Goal: Transaction & Acquisition: Purchase product/service

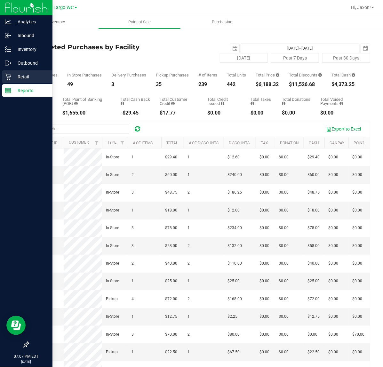
click at [5, 77] on icon at bounding box center [8, 77] width 6 height 6
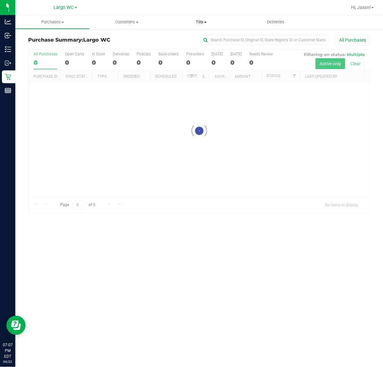
click at [204, 22] on span "Tills" at bounding box center [202, 22] width 74 height 6
click at [206, 39] on span "Manage tills" at bounding box center [185, 38] width 43 height 5
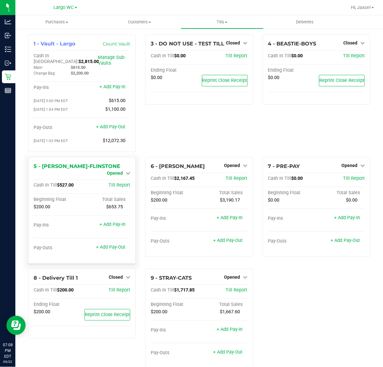
click at [118, 171] on span "Opened" at bounding box center [115, 173] width 16 height 5
click at [111, 176] on link "Close Till" at bounding box center [115, 178] width 17 height 5
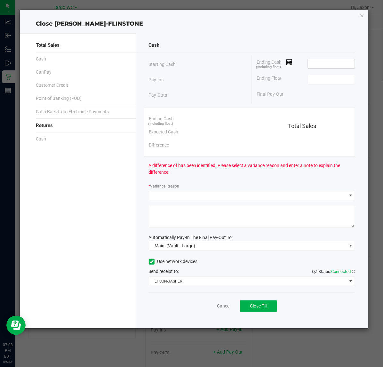
click at [330, 63] on input at bounding box center [331, 63] width 47 height 9
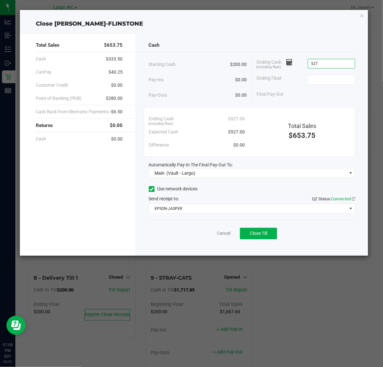
type input "$527.00"
click at [267, 239] on button "Close Till" at bounding box center [258, 234] width 37 height 12
type input "$200.00"
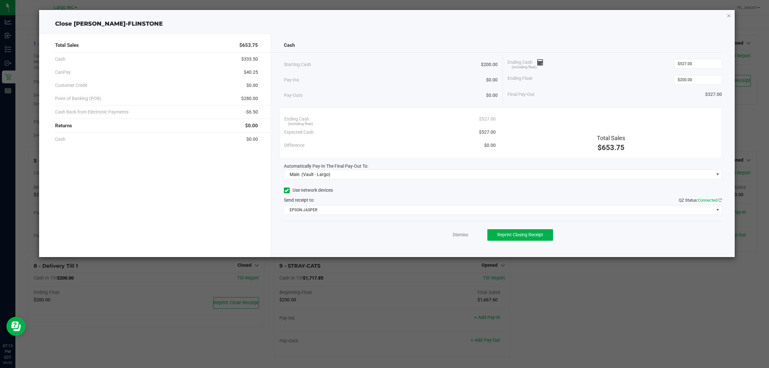
click at [383, 15] on icon "button" at bounding box center [729, 16] width 4 height 8
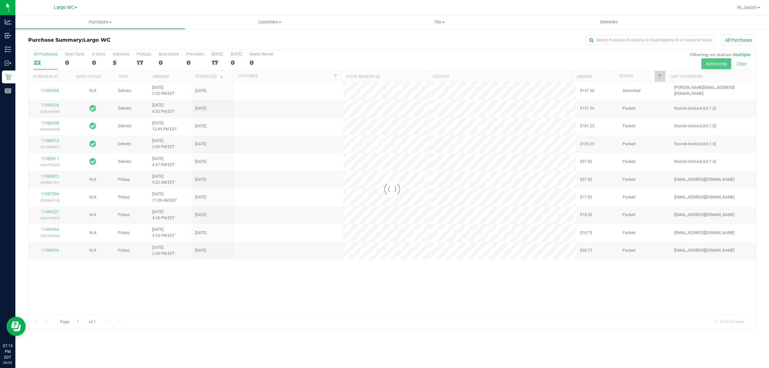
click at [268, 15] on link "Customers All customers Add a new customer All physicians" at bounding box center [269, 21] width 169 height 13
click at [208, 39] on span "All customers" at bounding box center [208, 38] width 46 height 5
click at [196, 39] on span "All customers" at bounding box center [208, 38] width 46 height 5
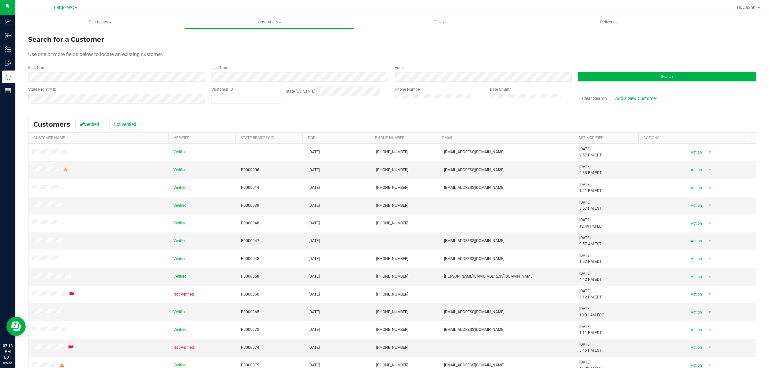
click at [118, 71] on div "First Name" at bounding box center [117, 73] width 178 height 17
click at [686, 79] on button "Search" at bounding box center [667, 77] width 178 height 10
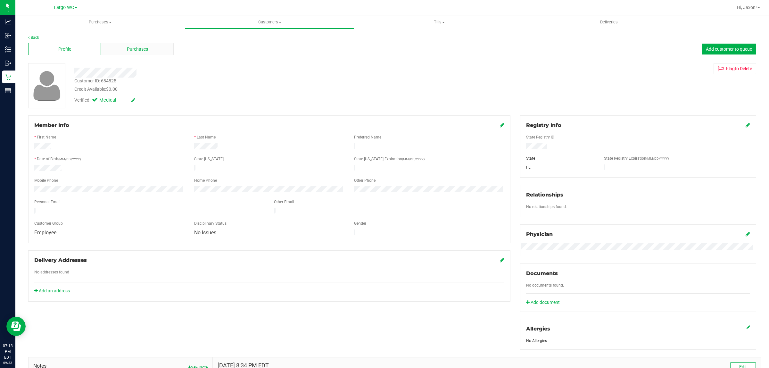
click at [136, 43] on div "Purchases" at bounding box center [137, 49] width 73 height 12
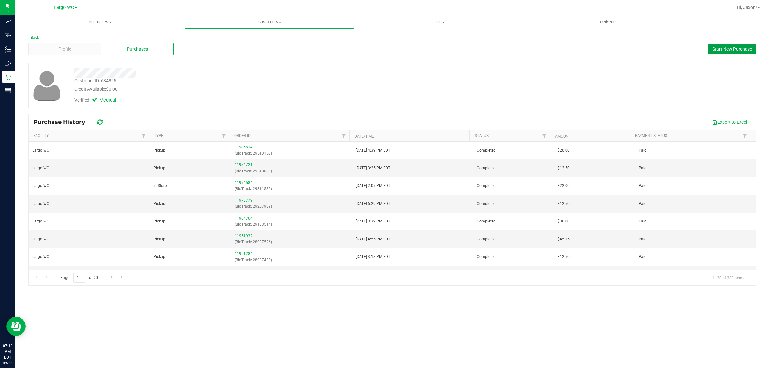
click at [727, 46] on span "Start New Purchase" at bounding box center [732, 48] width 40 height 5
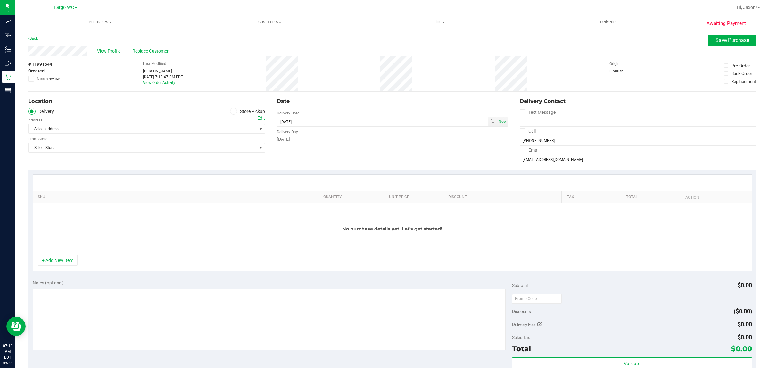
click at [230, 107] on div "Location Delivery Store Pickup Address Edit Select address Select address From …" at bounding box center [149, 131] width 242 height 78
click at [232, 111] on icon at bounding box center [234, 111] width 4 height 0
click at [0, 0] on input "Store Pickup" at bounding box center [0, 0] width 0 height 0
click at [215, 123] on div "Store" at bounding box center [146, 119] width 237 height 9
click at [209, 127] on span "Select Store" at bounding box center [143, 128] width 228 height 9
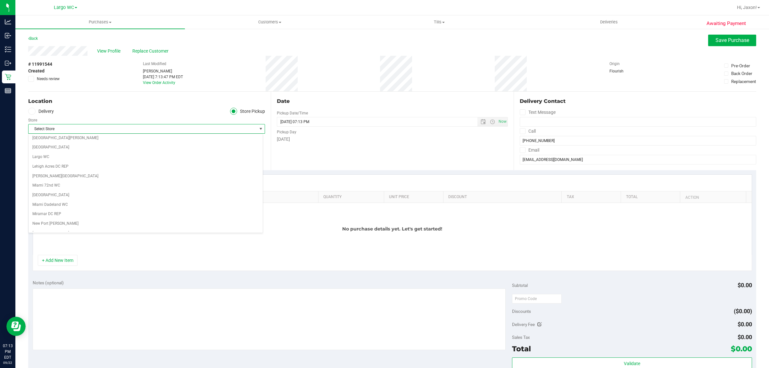
scroll to position [160, 0]
click at [63, 171] on li "Largo WC" at bounding box center [146, 170] width 234 height 10
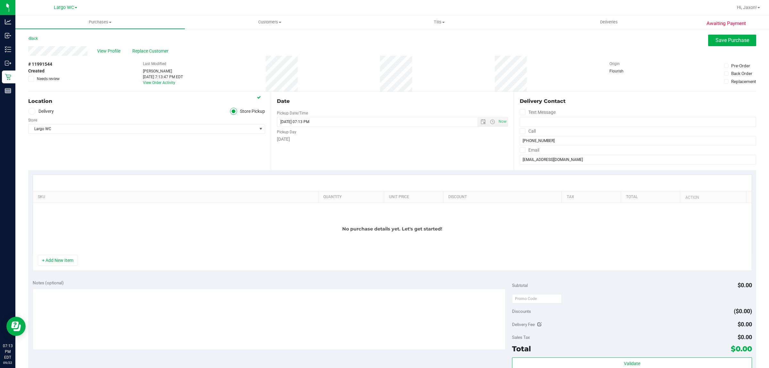
click at [55, 271] on div "+ Add New Item" at bounding box center [392, 263] width 719 height 16
click at [57, 266] on button "+ Add New Item" at bounding box center [58, 260] width 40 height 11
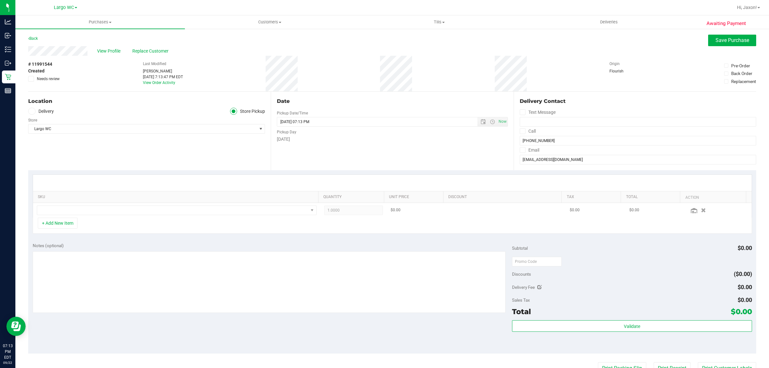
click at [140, 217] on td at bounding box center [176, 210] width 287 height 15
click at [119, 216] on td at bounding box center [176, 210] width 287 height 15
click at [120, 211] on span "NO DATA FOUND" at bounding box center [172, 210] width 271 height 9
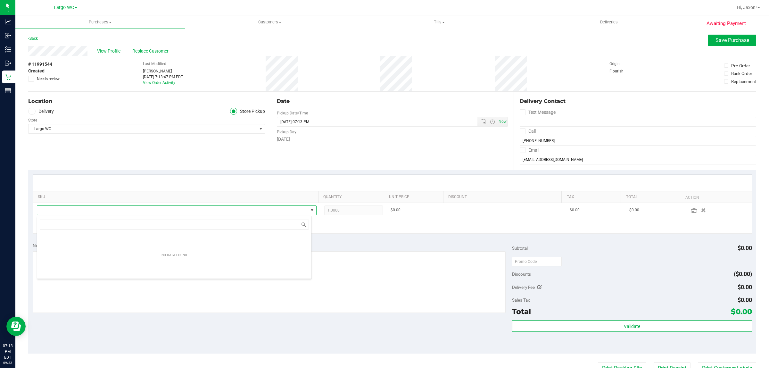
scroll to position [10, 275]
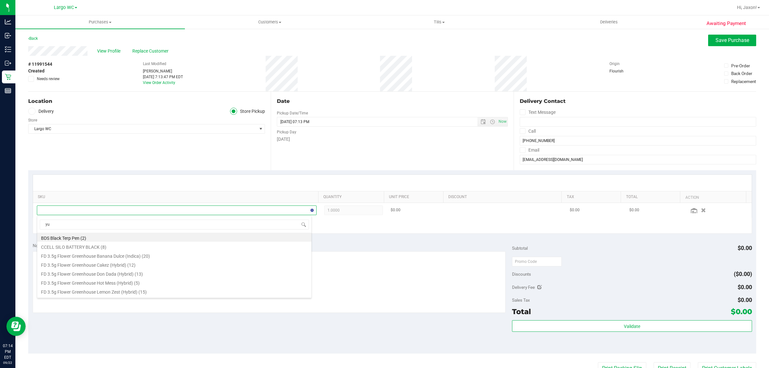
type input "yuz"
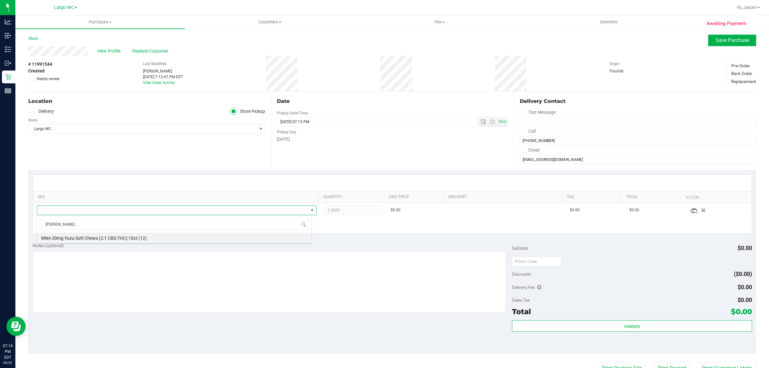
drag, startPoint x: 108, startPoint y: 236, endPoint x: 112, endPoint y: 236, distance: 4.5
click at [111, 236] on li "WNA 30mg Yuzu Soft Chews (2:1 CBD:THC) 10ct (12)" at bounding box center [174, 237] width 274 height 9
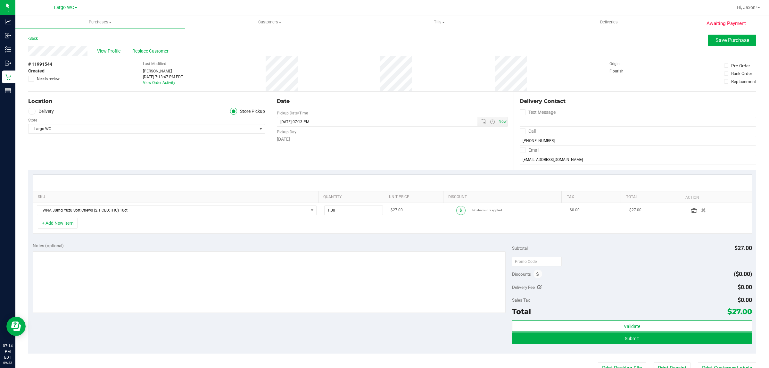
click at [456, 214] on span at bounding box center [460, 210] width 9 height 9
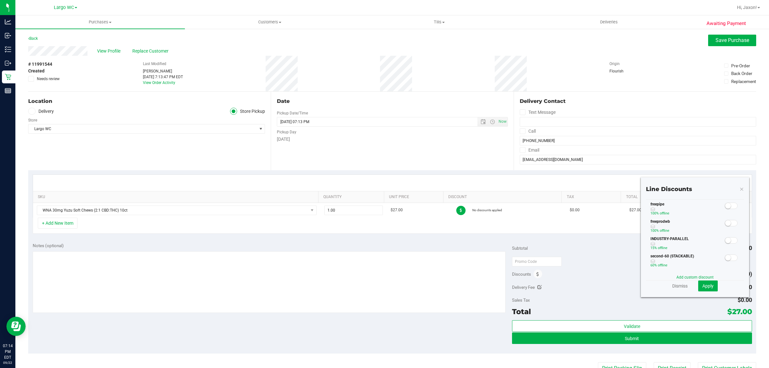
scroll to position [80, 0]
click at [725, 229] on small at bounding box center [728, 228] width 6 height 6
click at [702, 288] on span "Apply" at bounding box center [707, 285] width 11 height 5
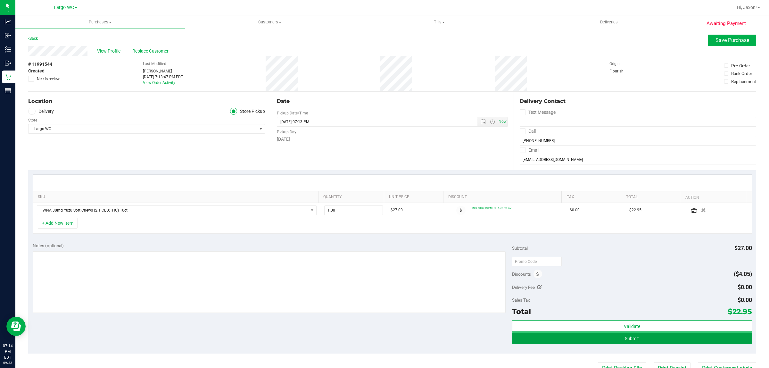
click at [590, 337] on button "Submit" at bounding box center [632, 338] width 240 height 12
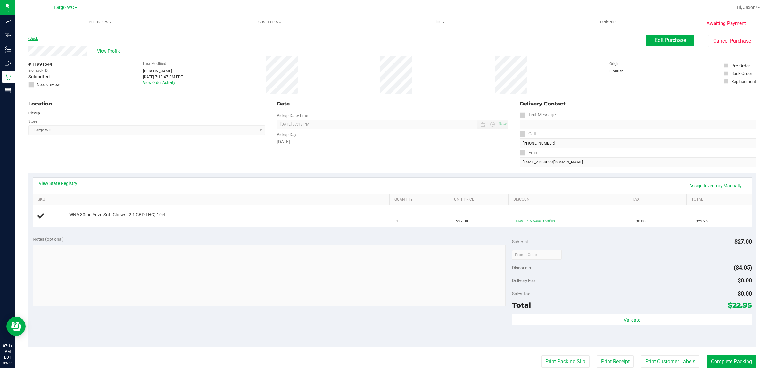
click at [38, 36] on link "Back" at bounding box center [33, 38] width 10 height 4
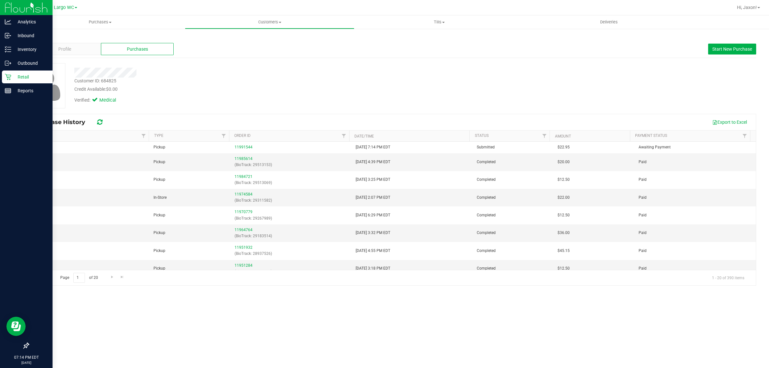
click at [3, 76] on div "Retail" at bounding box center [27, 76] width 51 height 13
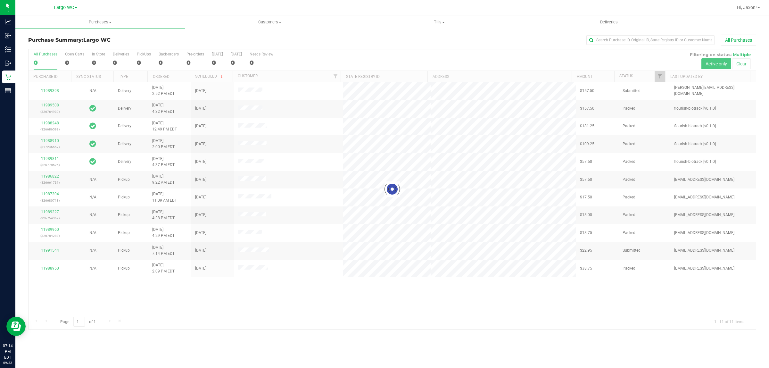
click at [209, 45] on div "Purchase Summary: Largo WC All Purchases" at bounding box center [392, 42] width 728 height 14
